Goal: Find specific page/section: Find specific page/section

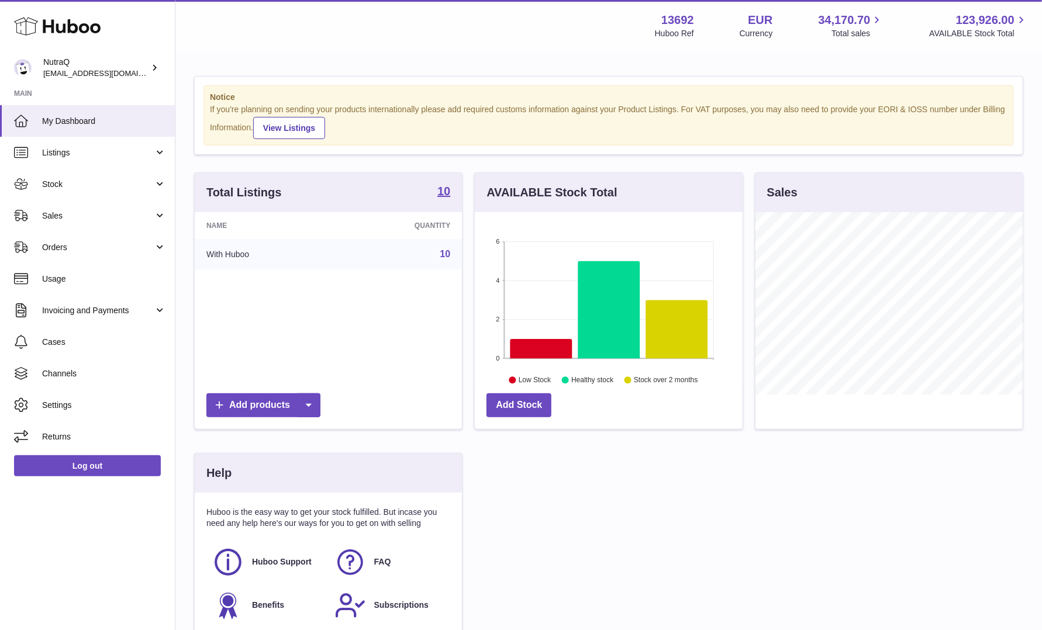
scroll to position [182, 270]
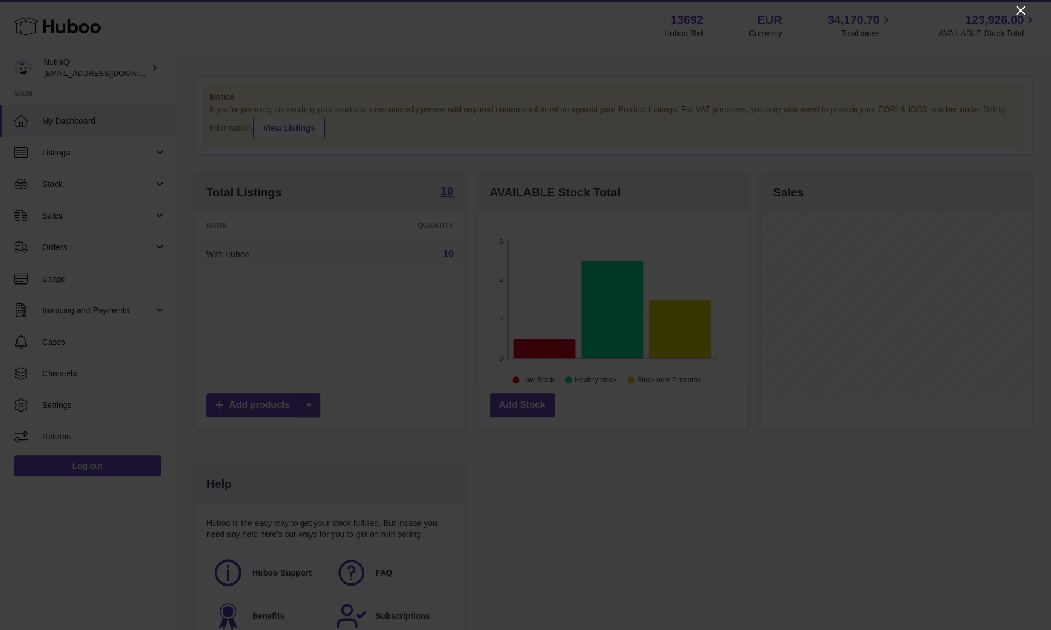
click at [1020, 5] on icon "Close" at bounding box center [1020, 11] width 14 height 14
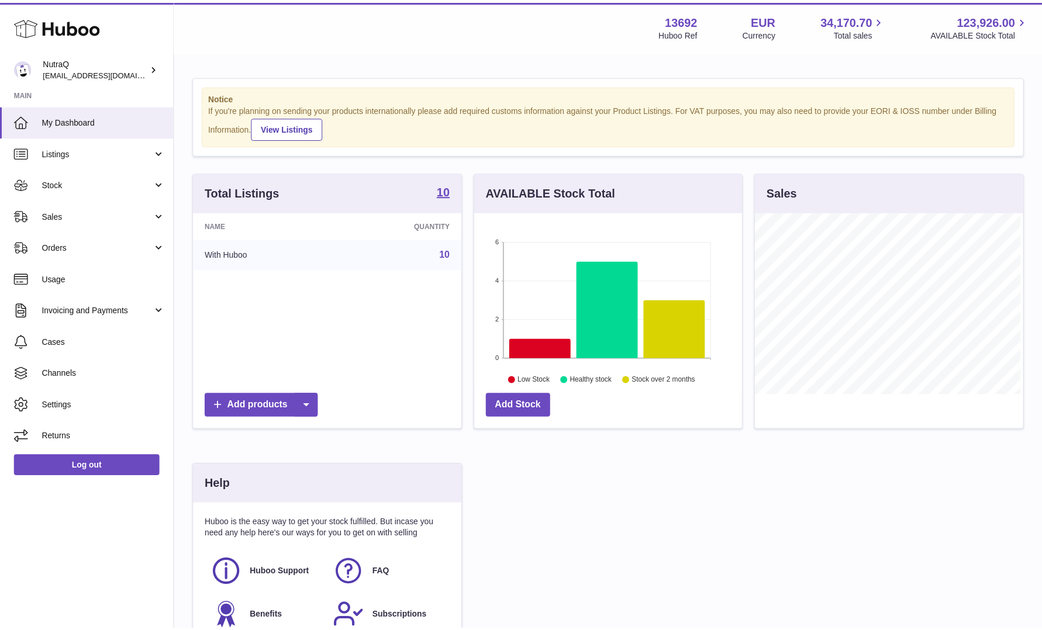
scroll to position [584280, 584194]
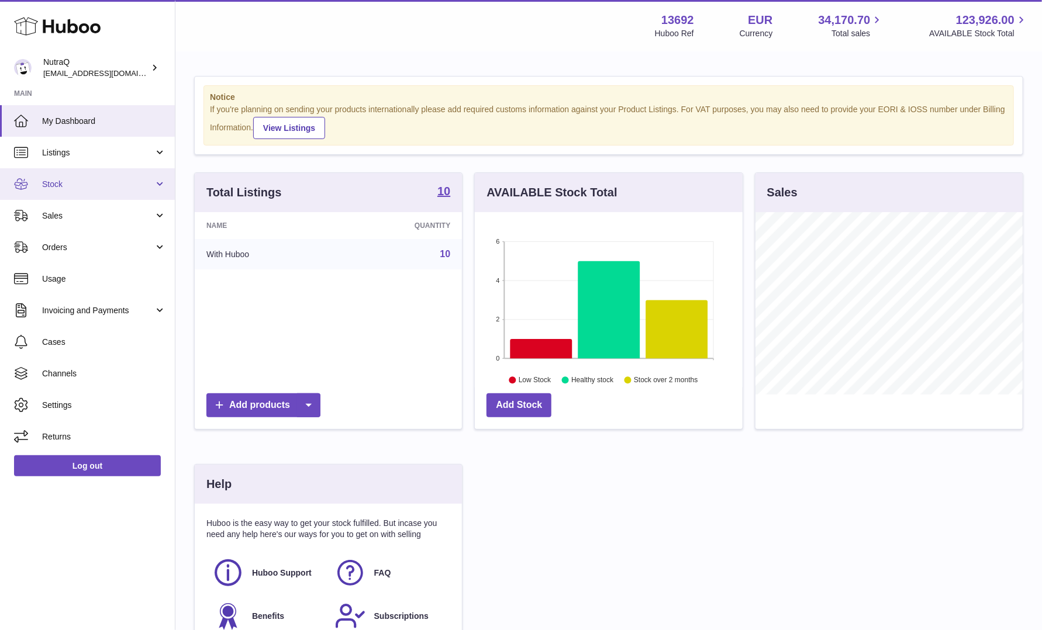
click at [103, 185] on span "Stock" at bounding box center [98, 184] width 112 height 11
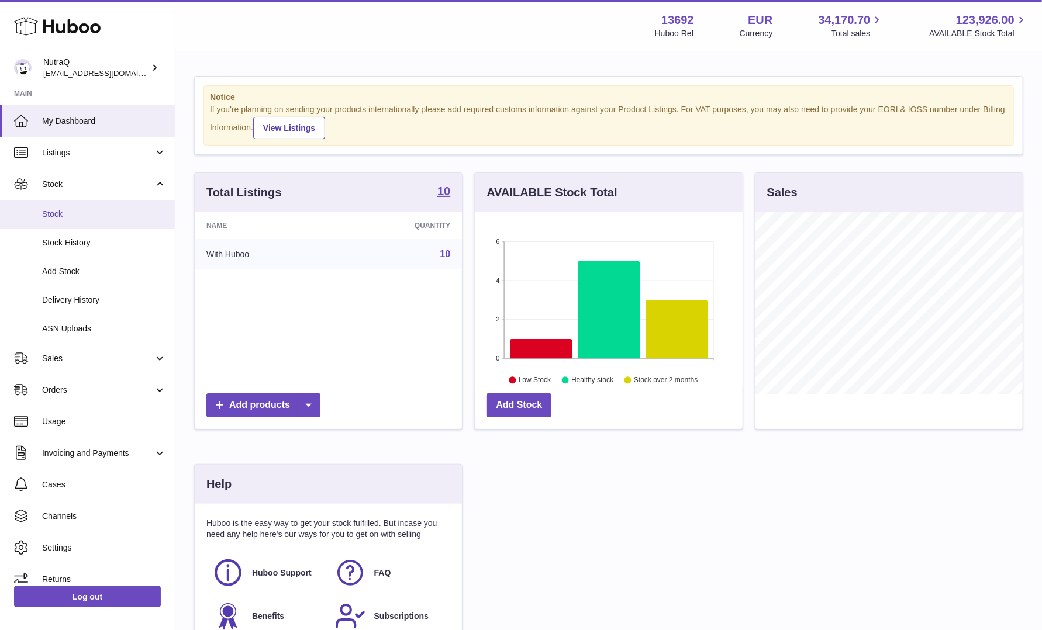
click at [87, 210] on span "Stock" at bounding box center [104, 214] width 124 height 11
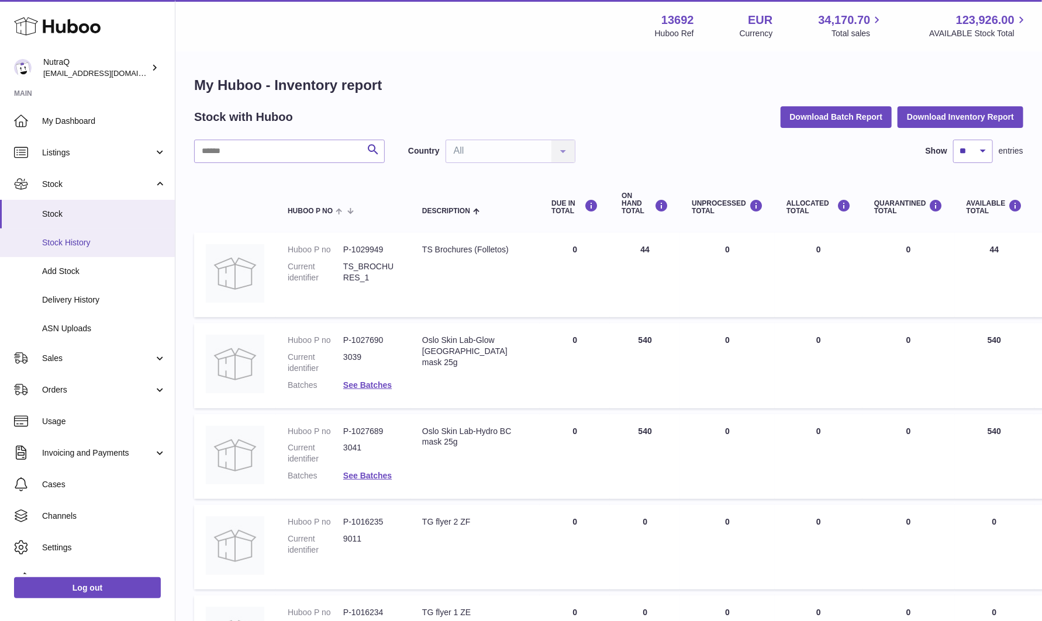
click at [63, 238] on span "Stock History" at bounding box center [104, 242] width 124 height 11
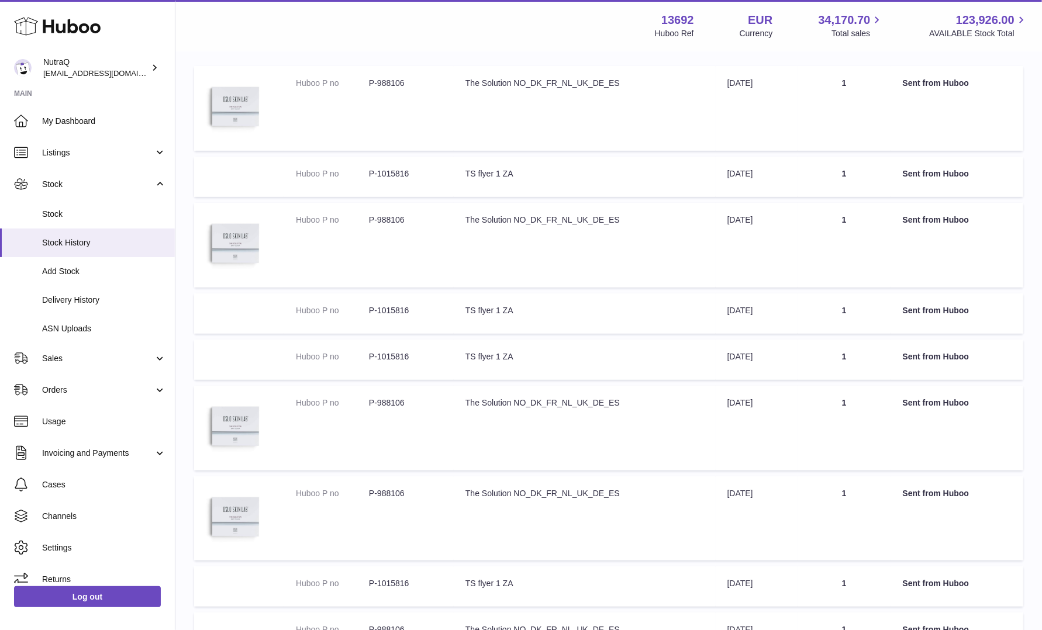
scroll to position [386, 0]
